Goal: Information Seeking & Learning: Learn about a topic

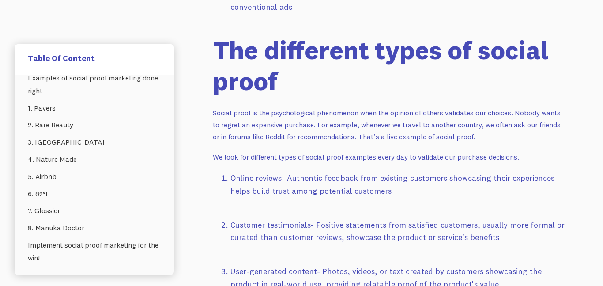
scroll to position [1113, 0]
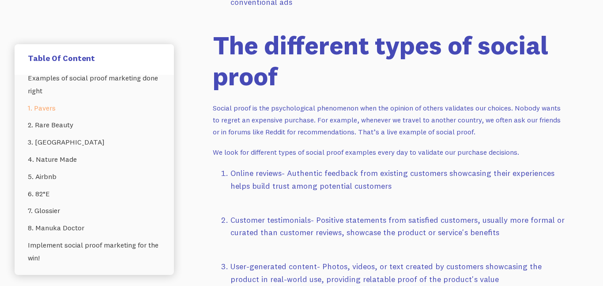
click at [69, 108] on link "1. Pavers" at bounding box center [94, 107] width 133 height 17
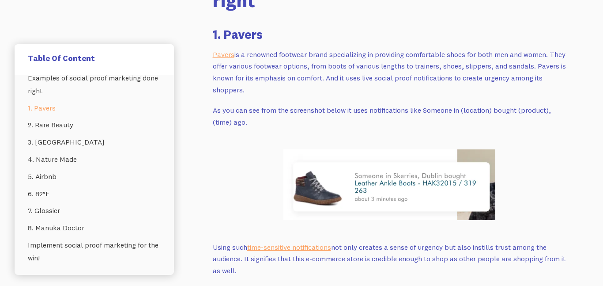
scroll to position [1594, 0]
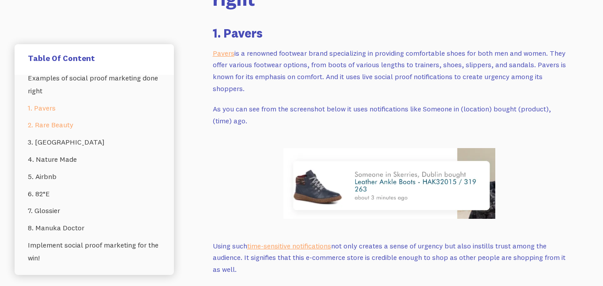
click at [70, 125] on link "2. Rare Beauty" at bounding box center [94, 124] width 133 height 17
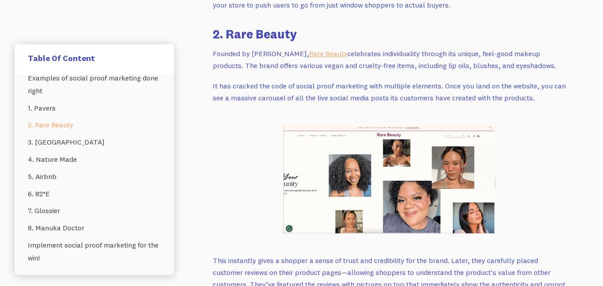
scroll to position [1903, 0]
click at [360, 145] on img at bounding box center [390, 179] width 212 height 109
click at [61, 162] on link "4. Nature Made" at bounding box center [94, 159] width 133 height 17
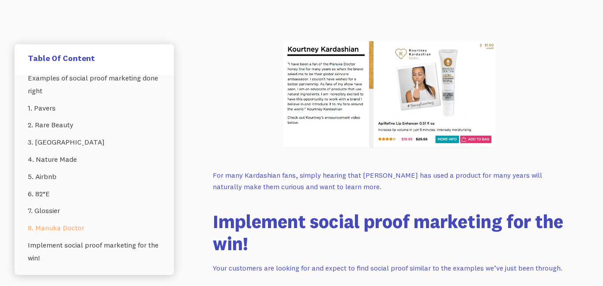
scroll to position [4781, 0]
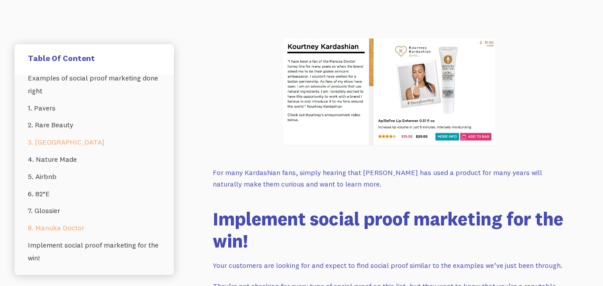
click at [55, 142] on link "3. [GEOGRAPHIC_DATA]" at bounding box center [94, 141] width 133 height 17
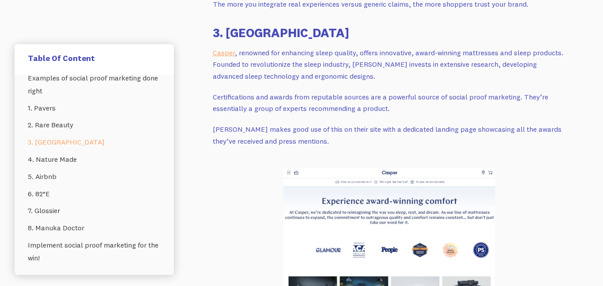
scroll to position [2402, 0]
